Goal: Task Accomplishment & Management: Complete application form

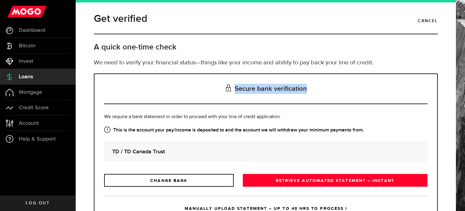
drag, startPoint x: 232, startPoint y: 86, endPoint x: 307, endPoint y: 95, distance: 76.0
click at [307, 95] on h3 "Secure bank verification" at bounding box center [265, 89] width 323 height 30
copy h3 "Secure bank verification"
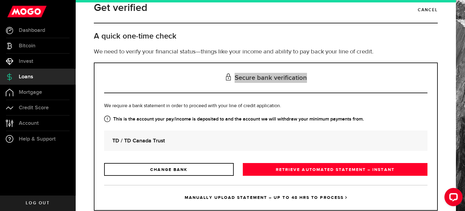
scroll to position [28, 0]
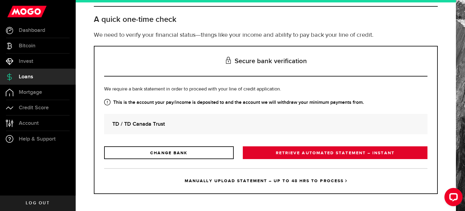
click at [287, 151] on link "RETRIEVE AUTOMATED STATEMENT – INSTANT" at bounding box center [335, 152] width 185 height 13
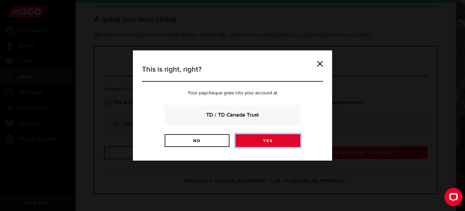
click at [280, 144] on link "Yes" at bounding box center [268, 140] width 65 height 13
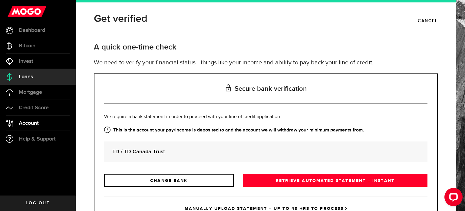
click at [26, 125] on span "Account" at bounding box center [29, 122] width 20 height 5
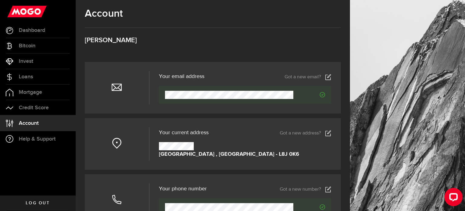
click at [36, 105] on span "Credit Score" at bounding box center [34, 107] width 30 height 5
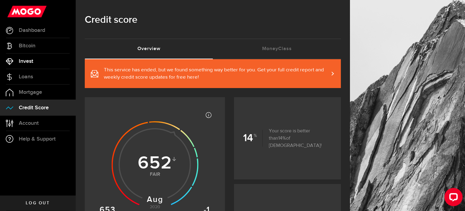
click at [19, 60] on span "Invest" at bounding box center [26, 60] width 15 height 5
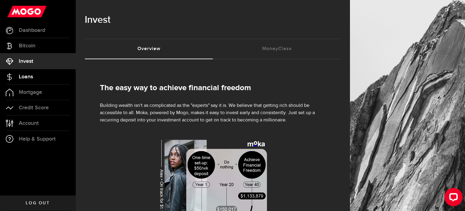
click at [27, 74] on span "Loans" at bounding box center [26, 76] width 14 height 5
